Goal: Task Accomplishment & Management: Use online tool/utility

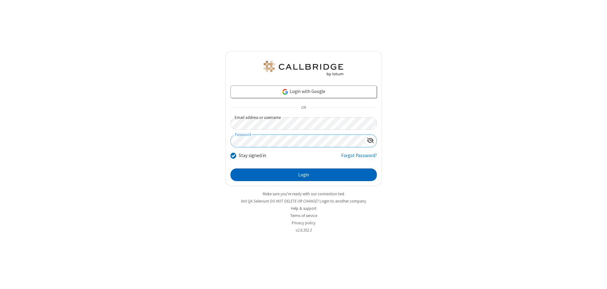
click at [303, 175] on button "Login" at bounding box center [303, 175] width 146 height 13
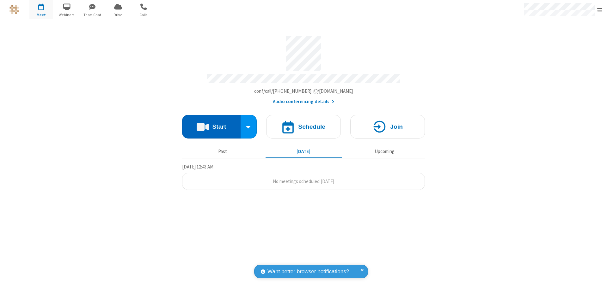
click at [211, 124] on button "Start" at bounding box center [211, 127] width 58 height 24
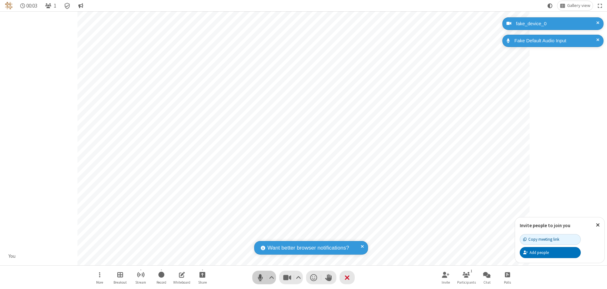
click at [260, 278] on span "Mute (⌘+Shift+A)" at bounding box center [259, 277] width 9 height 9
click at [260, 278] on span "Unmute (⌘+Shift+A)" at bounding box center [259, 277] width 9 height 9
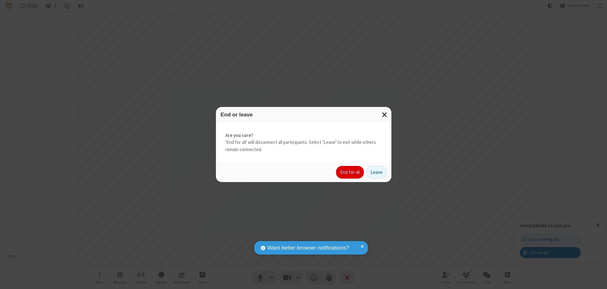
click at [350, 173] on button "End for all" at bounding box center [350, 172] width 28 height 13
